Goal: Task Accomplishment & Management: Manage account settings

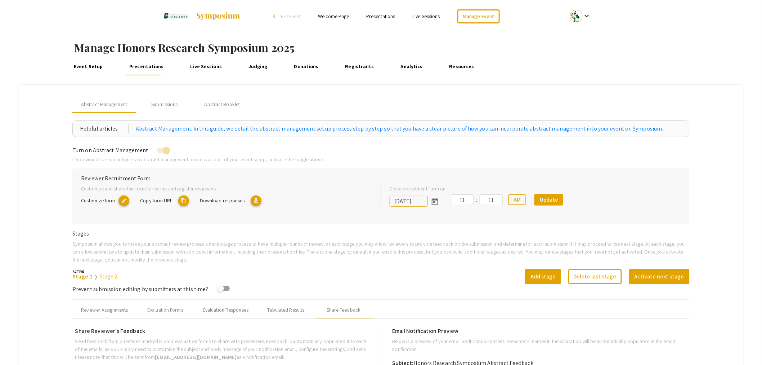
click at [94, 65] on link "Event Setup" at bounding box center [88, 66] width 33 height 17
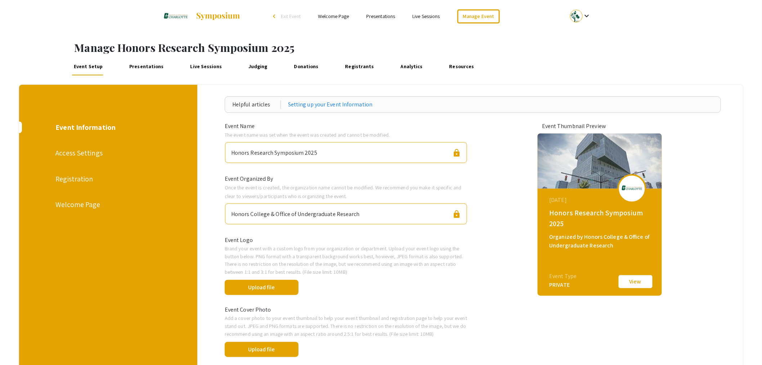
click at [71, 180] on div "Registration" at bounding box center [107, 178] width 104 height 11
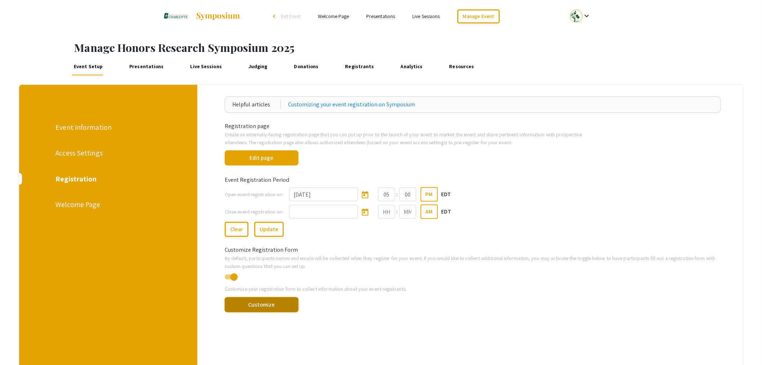
click at [262, 303] on button "Customize" at bounding box center [262, 304] width 74 height 15
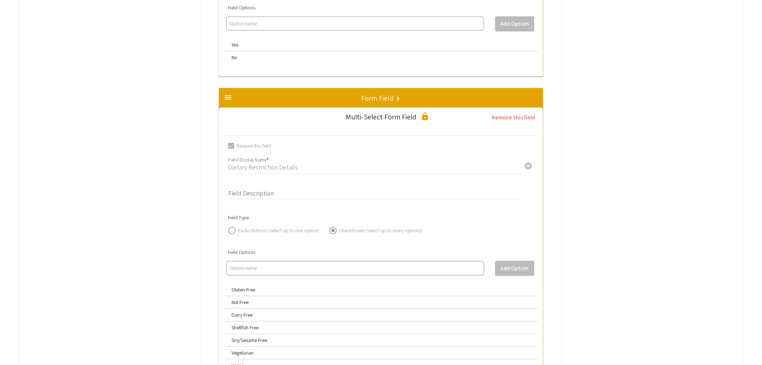
scroll to position [2041, 0]
